Goal: Use online tool/utility: Utilize a website feature to perform a specific function

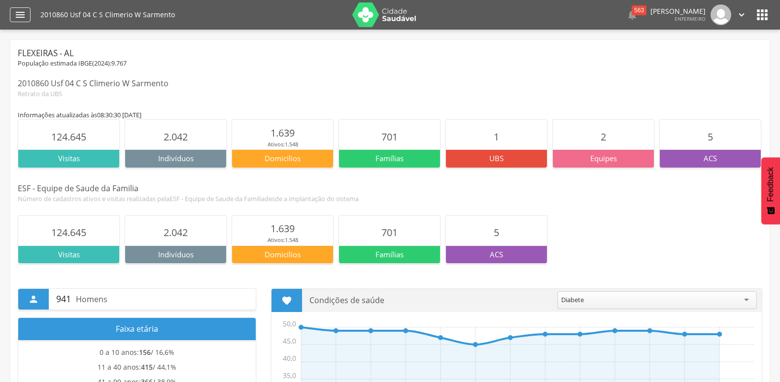
click at [19, 17] on icon "" at bounding box center [20, 15] width 12 height 12
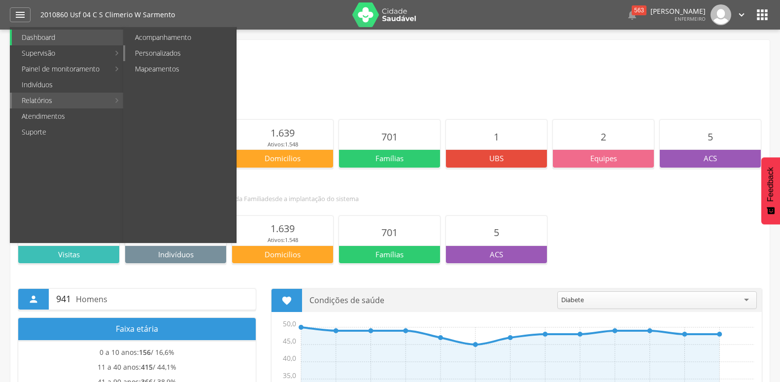
click at [157, 56] on link "Personalizados" at bounding box center [180, 53] width 111 height 16
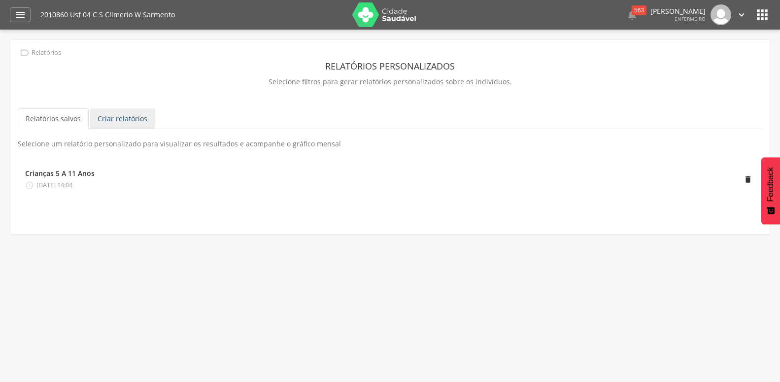
click at [107, 122] on link "Criar relatórios" at bounding box center [123, 118] width 66 height 21
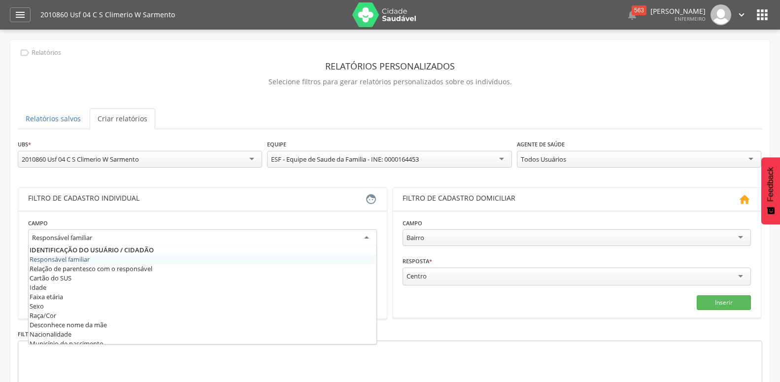
click at [126, 245] on div "Responsável familiar" at bounding box center [202, 238] width 349 height 18
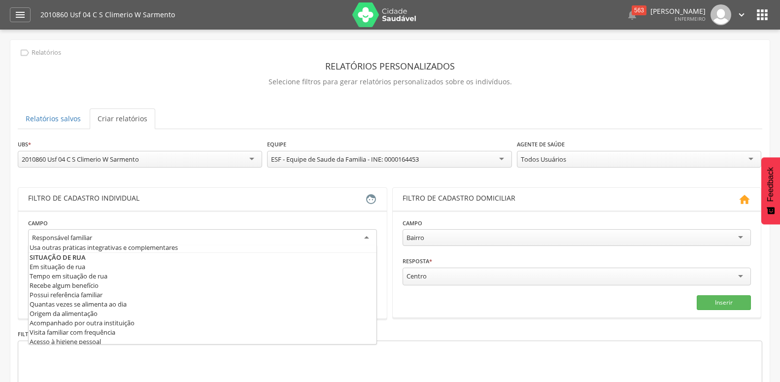
scroll to position [479, 0]
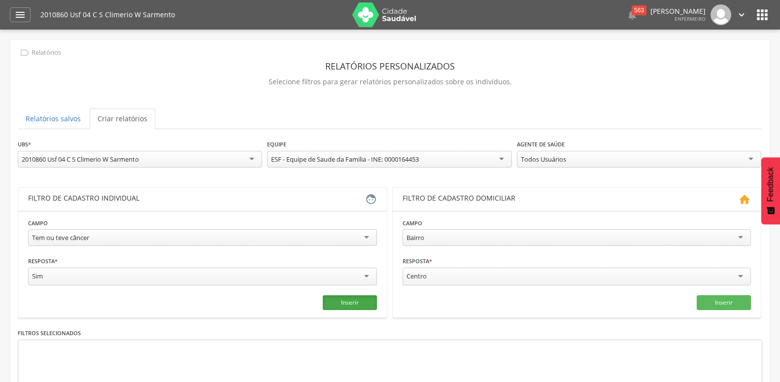
click at [354, 307] on button "Inserir" at bounding box center [350, 302] width 54 height 15
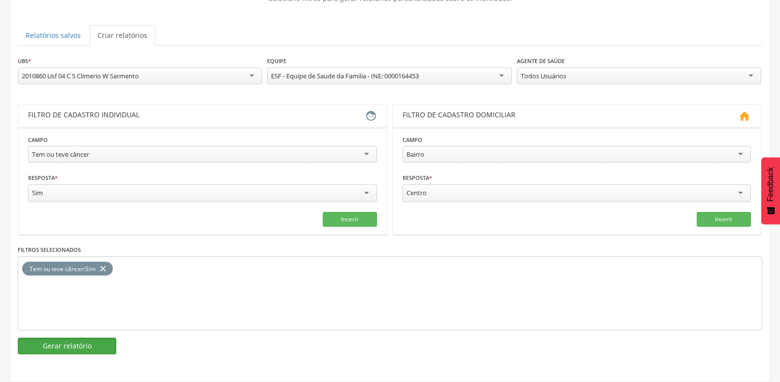
click at [102, 338] on button "Gerar relatório" at bounding box center [67, 346] width 99 height 17
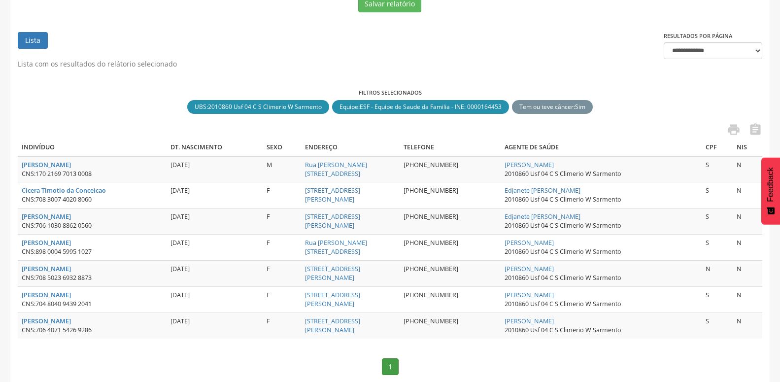
scroll to position [180, 0]
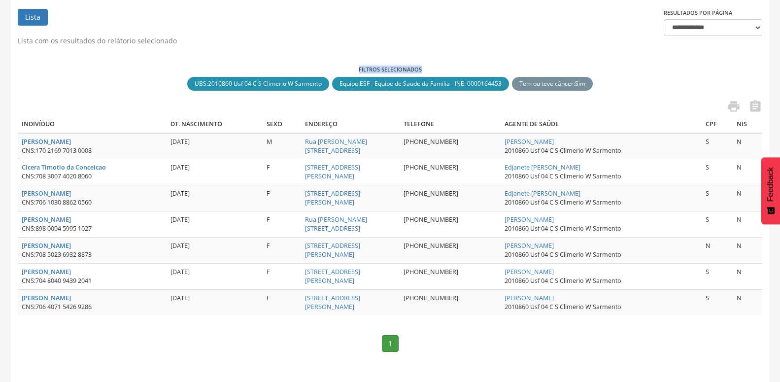
drag, startPoint x: 357, startPoint y: 67, endPoint x: 434, endPoint y: 69, distance: 76.4
click at [434, 69] on label "Filtros selecionados" at bounding box center [390, 70] width 745 height 8
drag, startPoint x: 434, startPoint y: 69, endPoint x: 337, endPoint y: 70, distance: 96.6
click at [337, 70] on label "Filtros selecionados" at bounding box center [390, 70] width 745 height 8
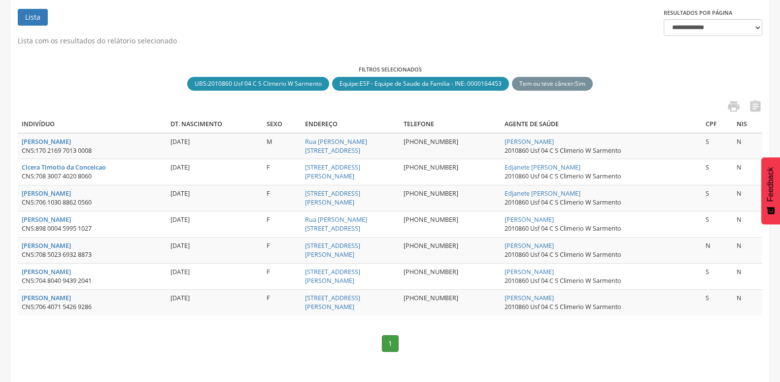
click at [373, 62] on div "Lista com os resultados do relátorio selecionado Filtros selecionados UBS : 201…" at bounding box center [390, 199] width 745 height 326
drag, startPoint x: 345, startPoint y: 68, endPoint x: 511, endPoint y: 70, distance: 166.6
click at [511, 70] on label "Filtros selecionados" at bounding box center [390, 70] width 745 height 8
click at [488, 67] on label "Filtros selecionados" at bounding box center [390, 70] width 745 height 8
